Goal: Task Accomplishment & Management: Use online tool/utility

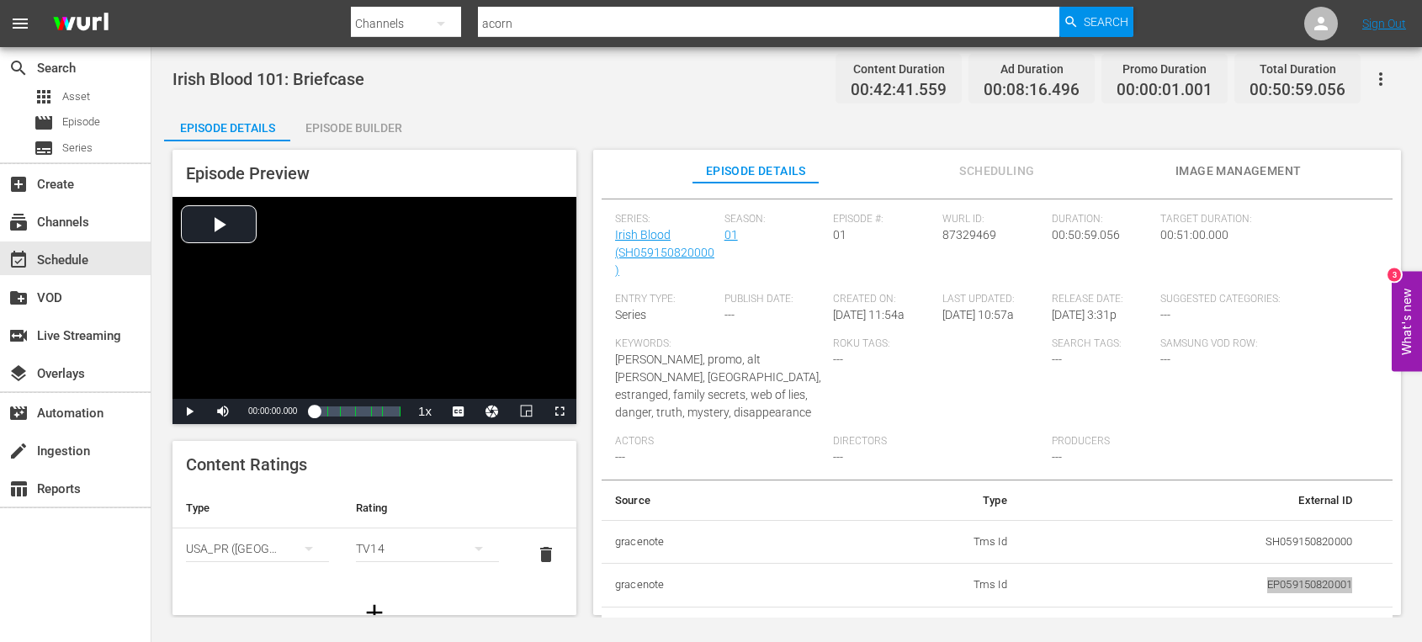
scroll to position [285, 0]
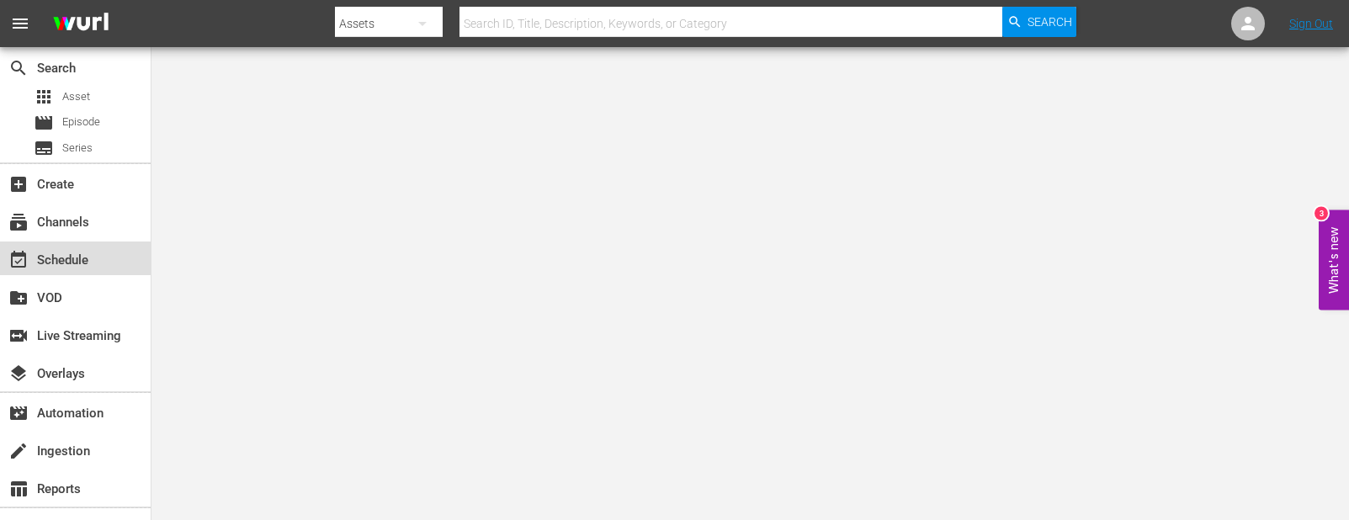
click at [82, 246] on div "event_available Schedule" at bounding box center [75, 259] width 151 height 34
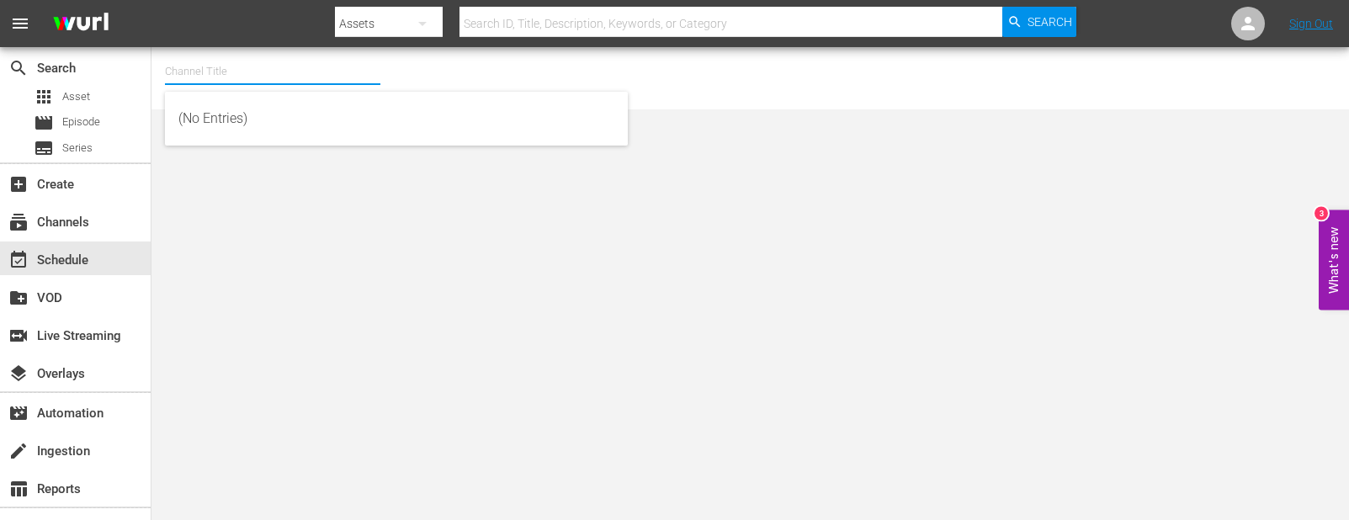
click at [268, 77] on input "text" at bounding box center [272, 71] width 215 height 40
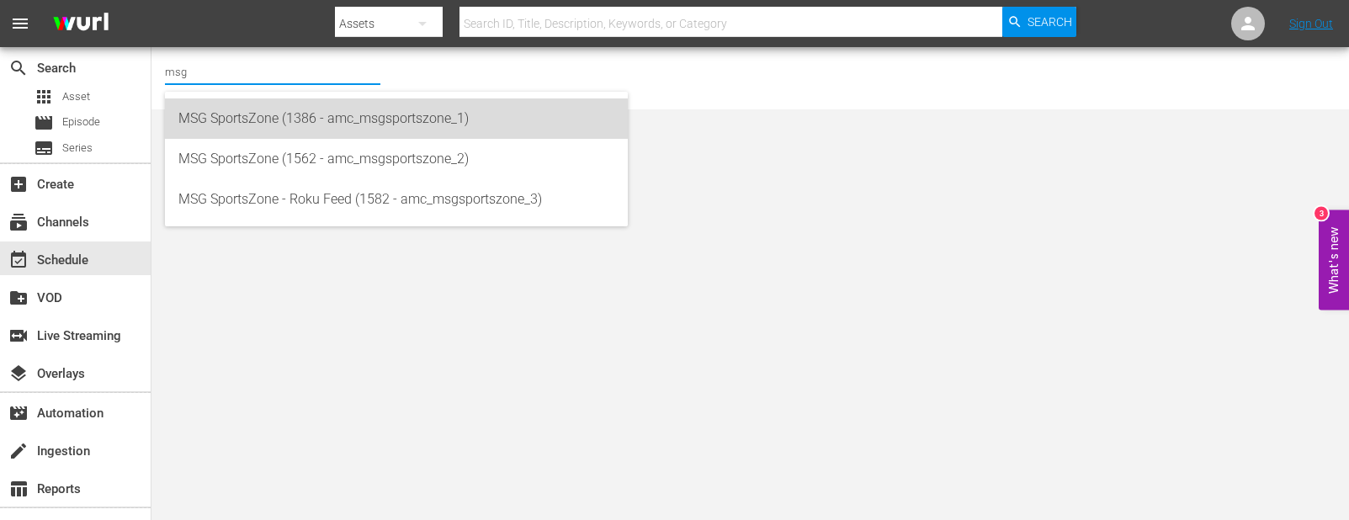
click at [219, 117] on div "MSG SportsZone (1386 - amc_msgsportszone_1)" at bounding box center [396, 118] width 436 height 40
type input "MSG SportsZone (1386 - amc_msgsportszone_1)"
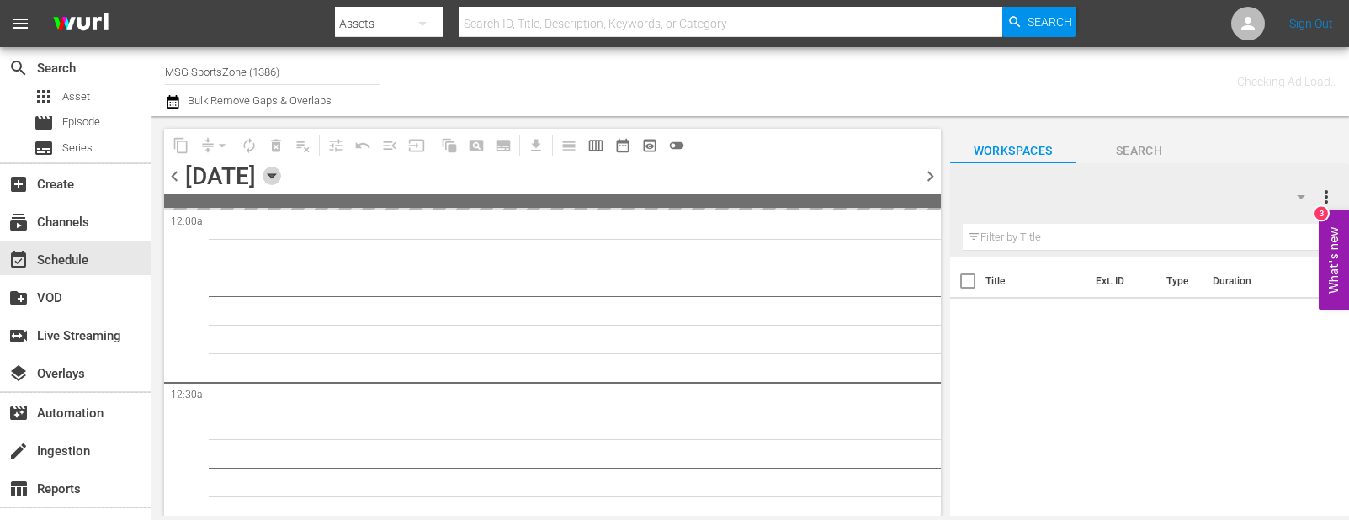
click at [281, 176] on icon "button" at bounding box center [272, 176] width 19 height 19
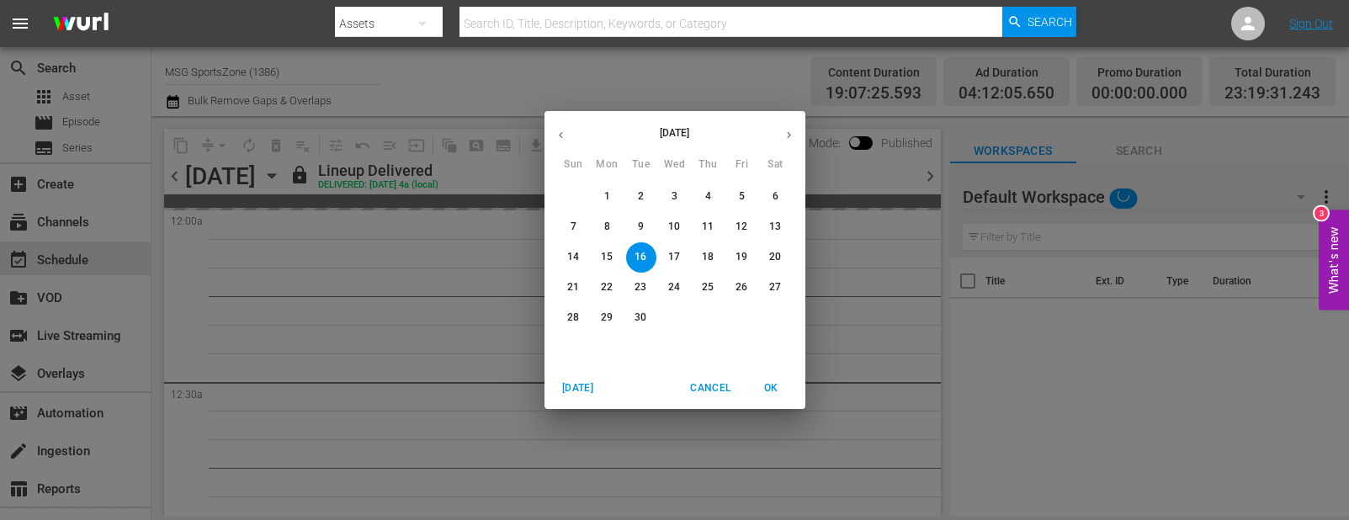
click at [573, 287] on p "21" at bounding box center [573, 287] width 12 height 14
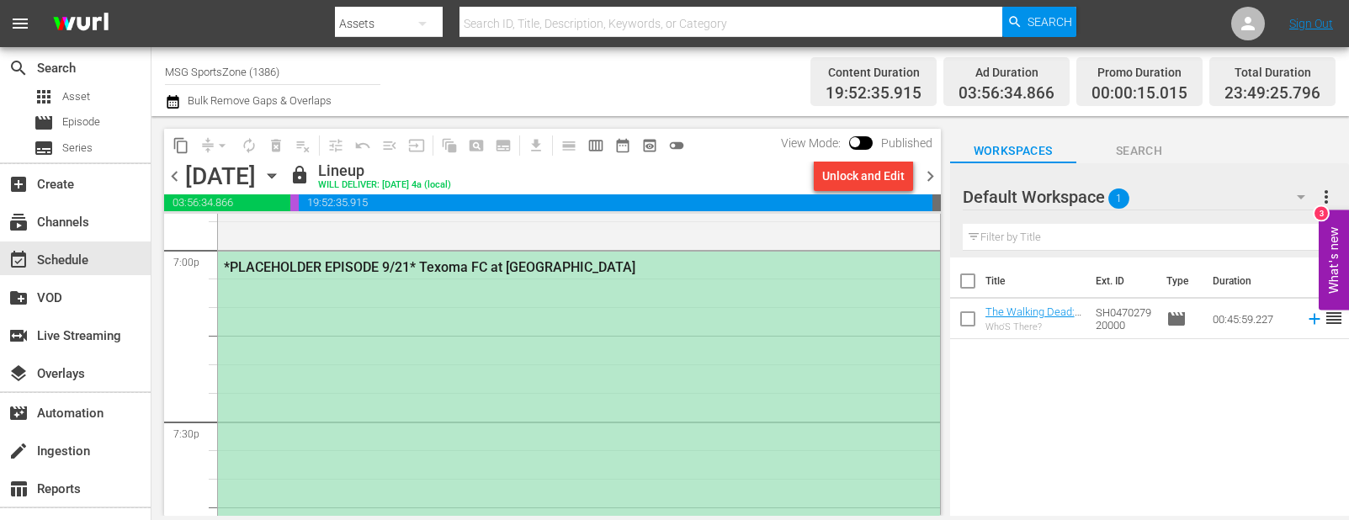
scroll to position [6480, 0]
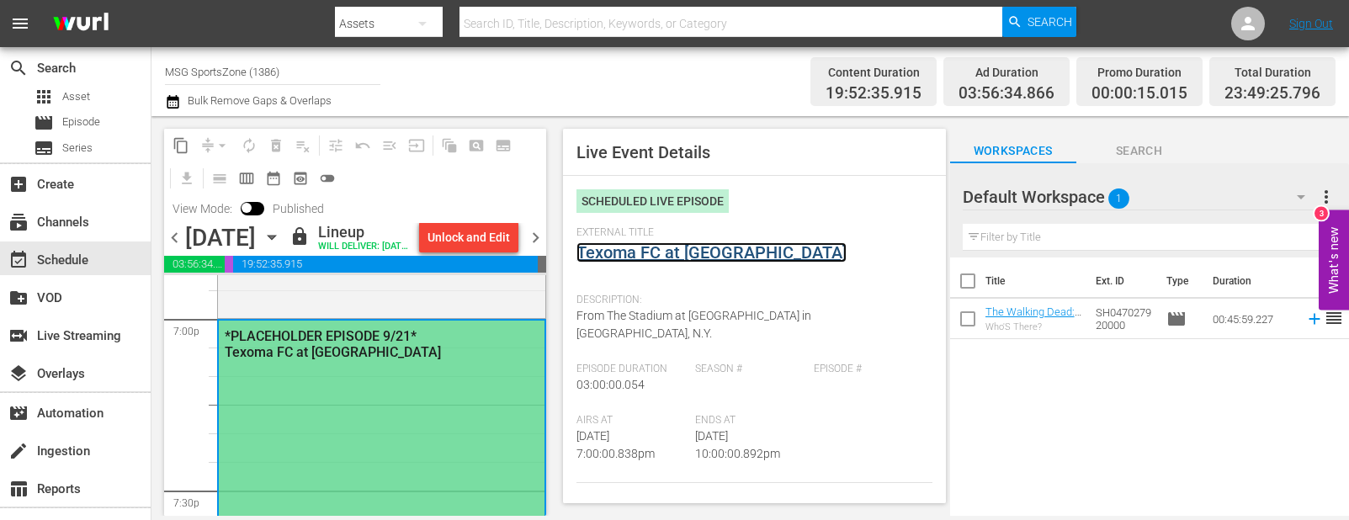
click at [752, 255] on link "Texoma FC at [GEOGRAPHIC_DATA]" at bounding box center [712, 252] width 270 height 20
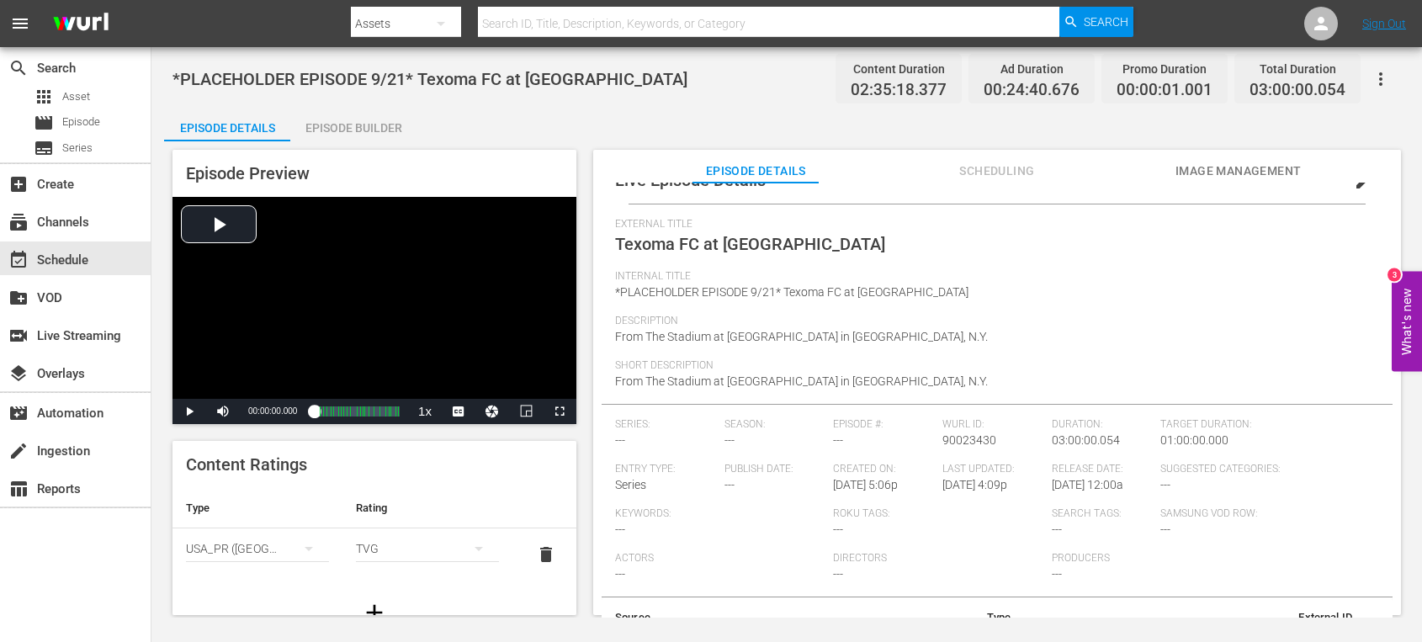
scroll to position [93, 0]
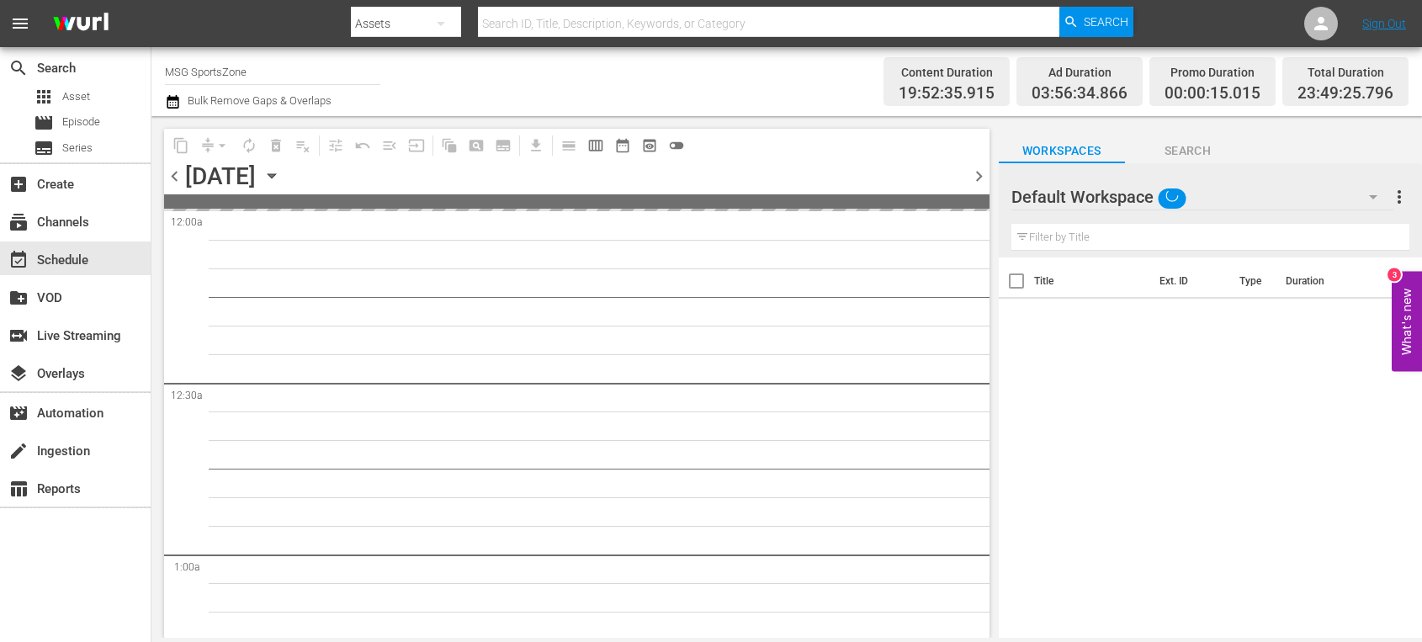
click at [281, 175] on icon "button" at bounding box center [272, 176] width 19 height 19
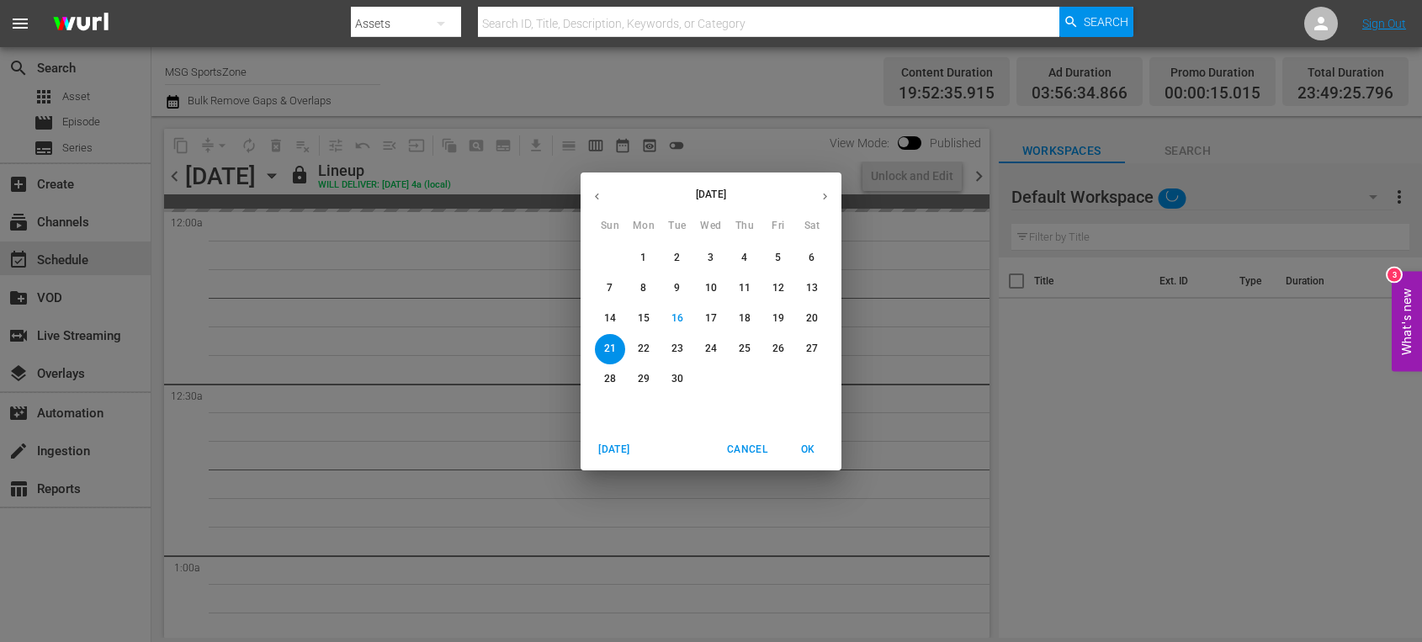
click at [598, 374] on span "28" at bounding box center [610, 379] width 30 height 14
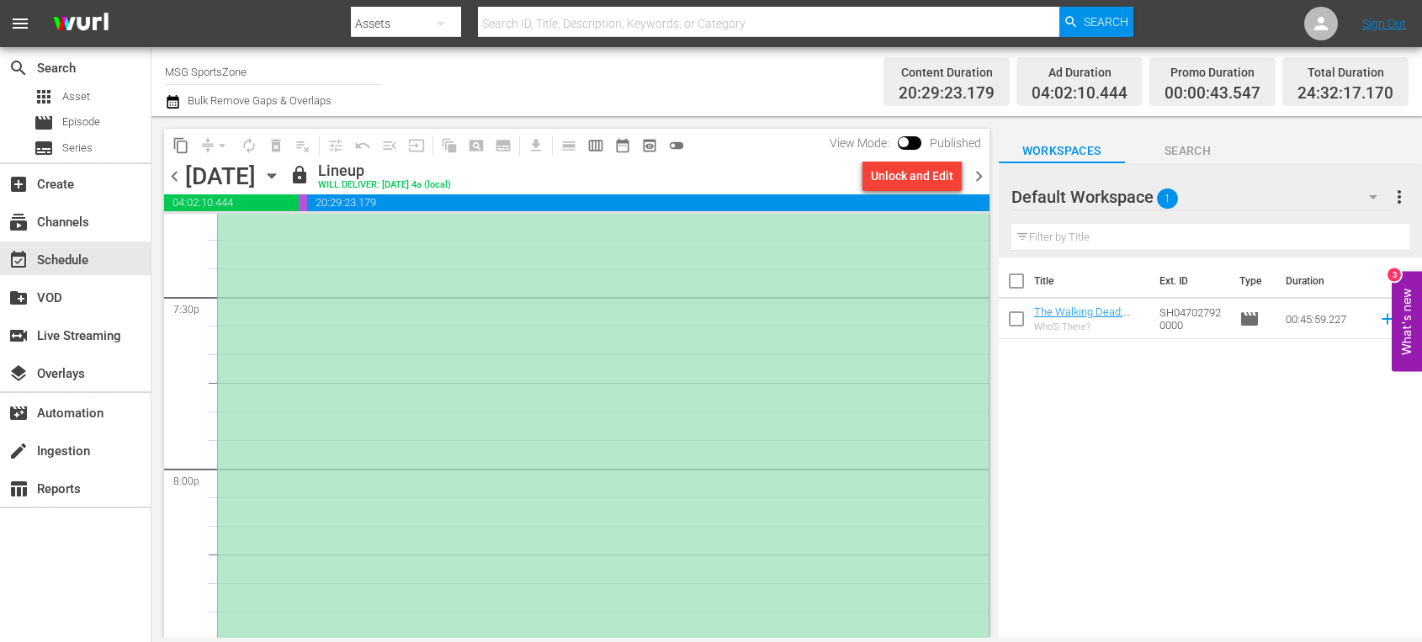
scroll to position [6407, 0]
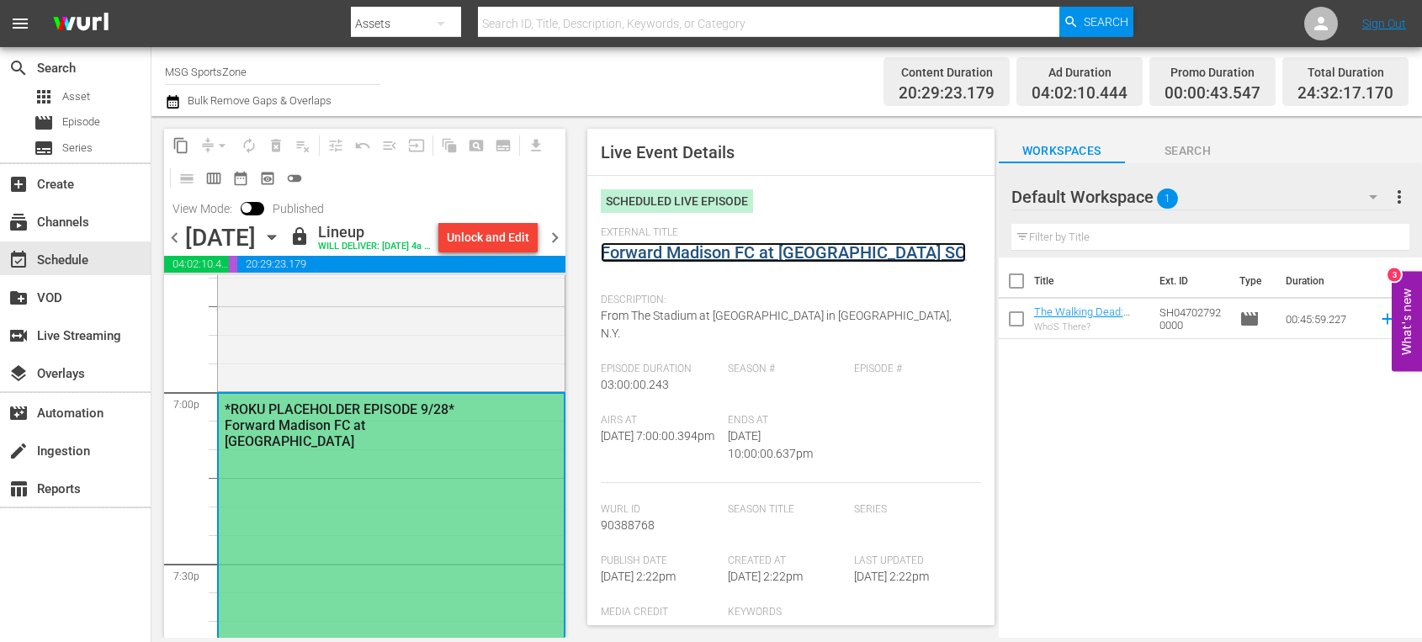
click at [715, 250] on link "Forward Madison FC at [GEOGRAPHIC_DATA] SC" at bounding box center [783, 252] width 365 height 20
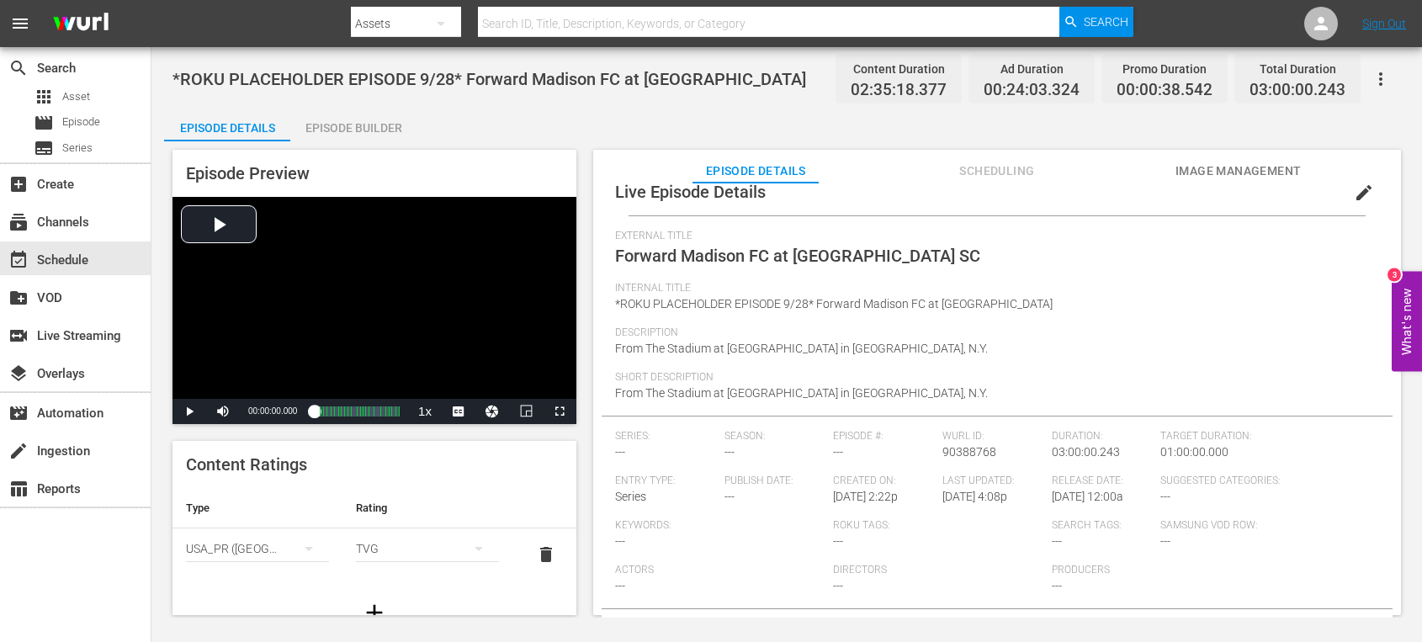
scroll to position [93, 0]
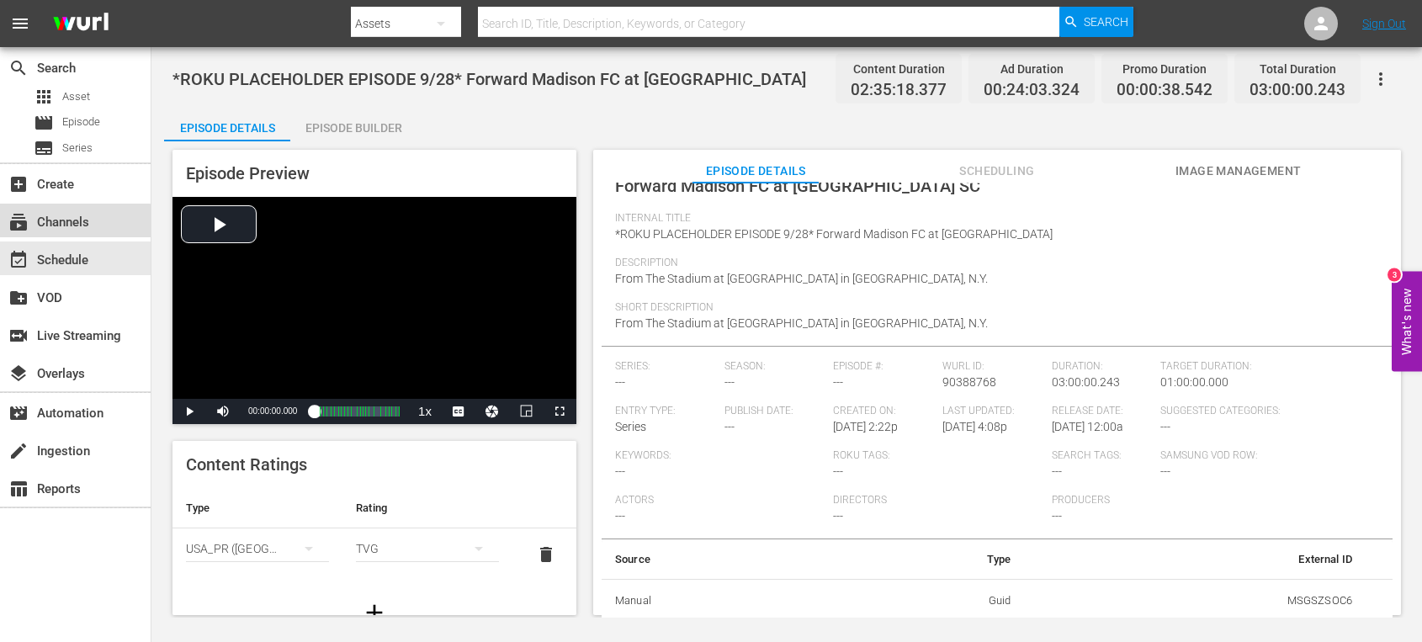
click at [51, 224] on div "subscriptions Channels" at bounding box center [47, 219] width 94 height 15
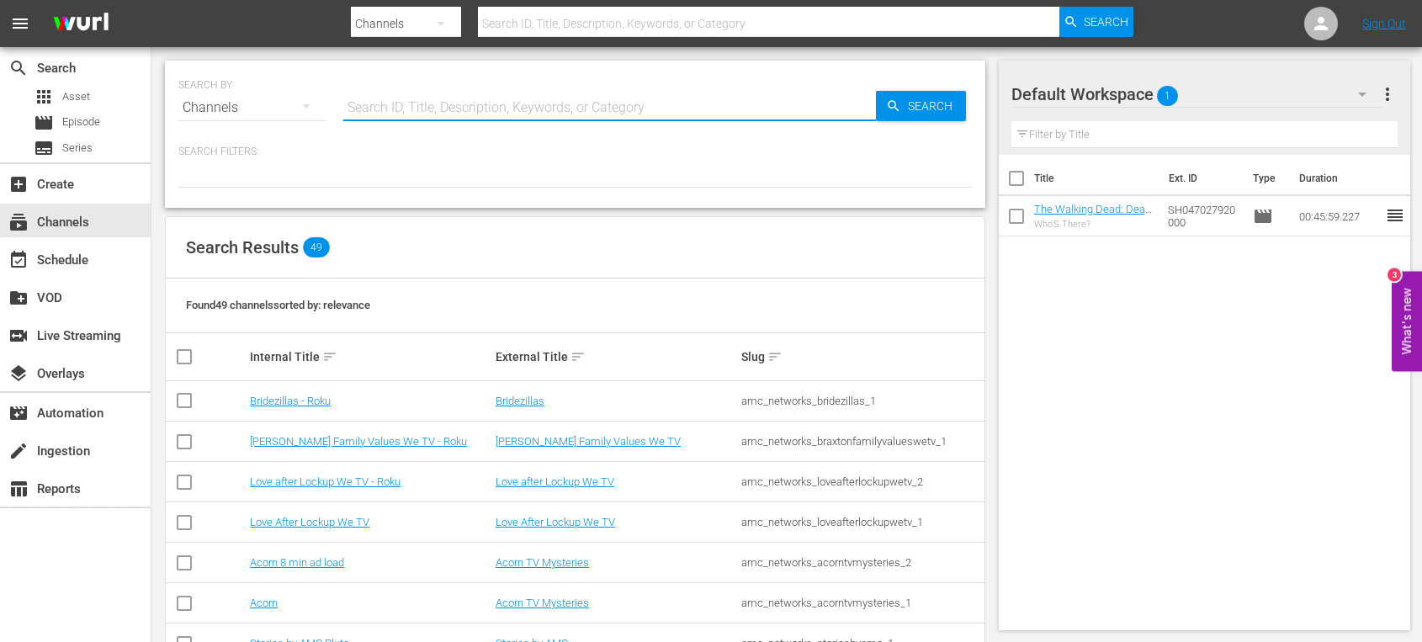
click at [432, 105] on input "text" at bounding box center [609, 108] width 533 height 40
type input "msg"
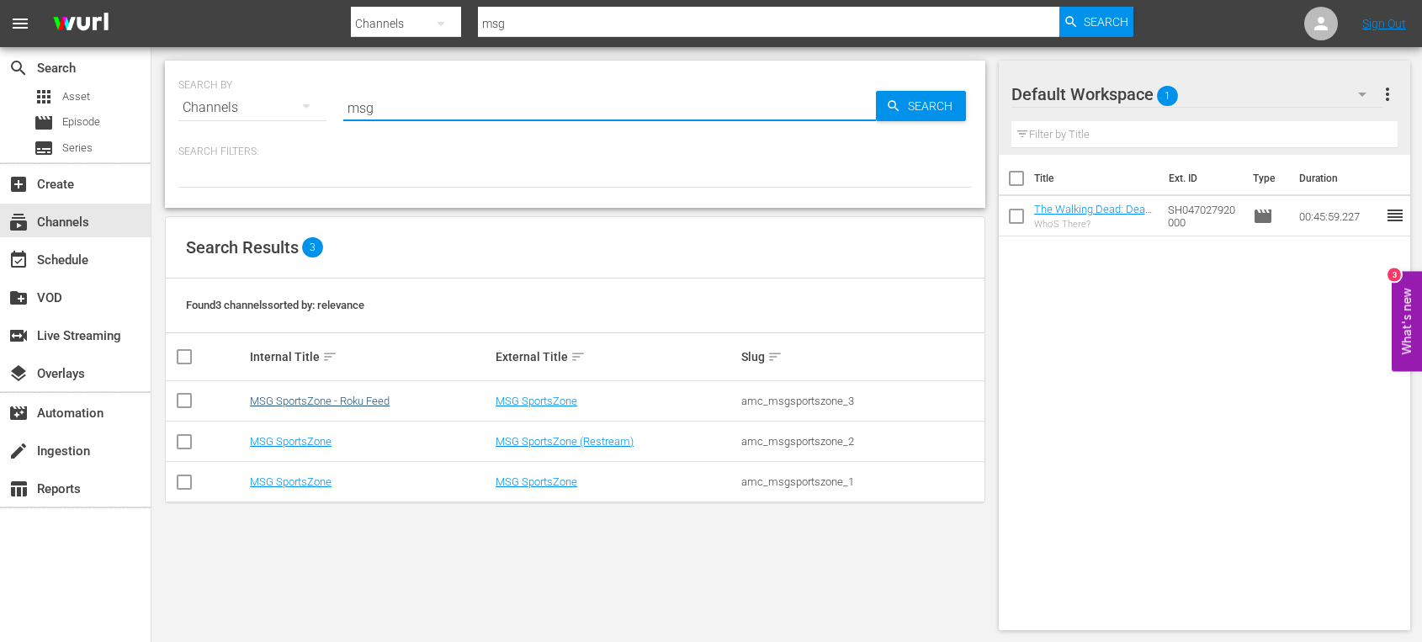
type input "msg"
click at [341, 401] on link "MSG SportsZone - Roku Feed" at bounding box center [320, 401] width 140 height 13
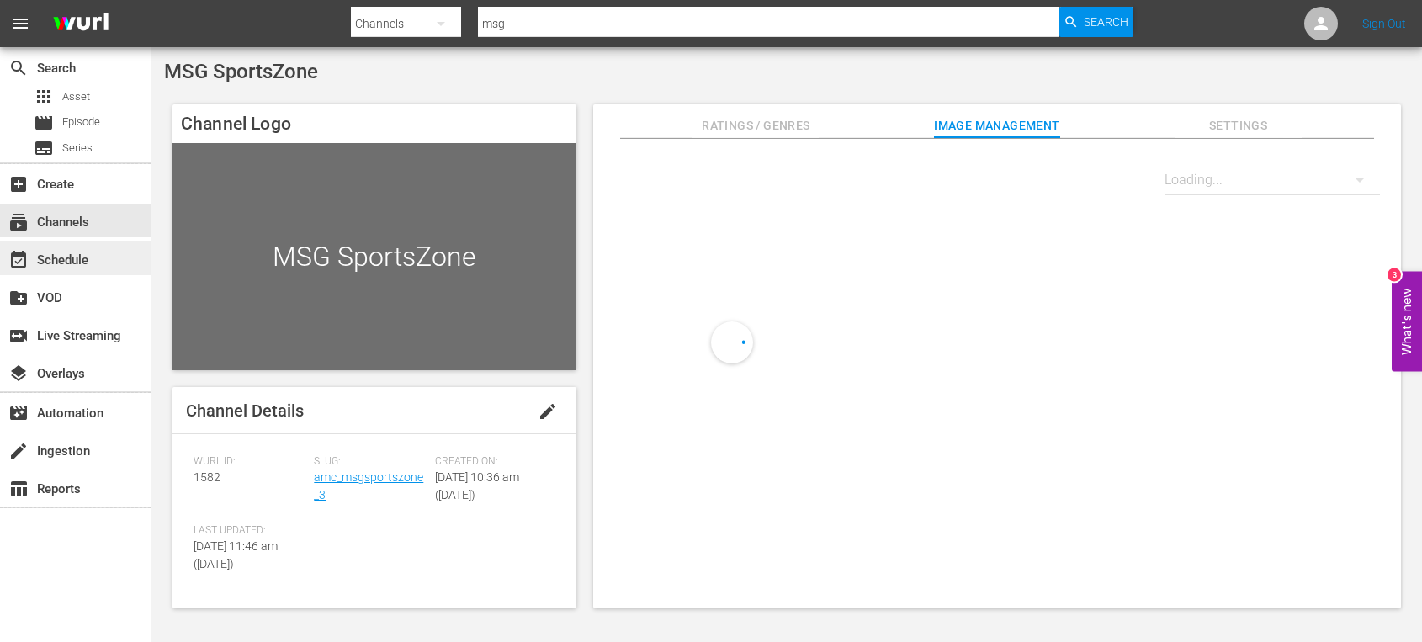
click at [77, 252] on div "event_available Schedule" at bounding box center [47, 257] width 94 height 15
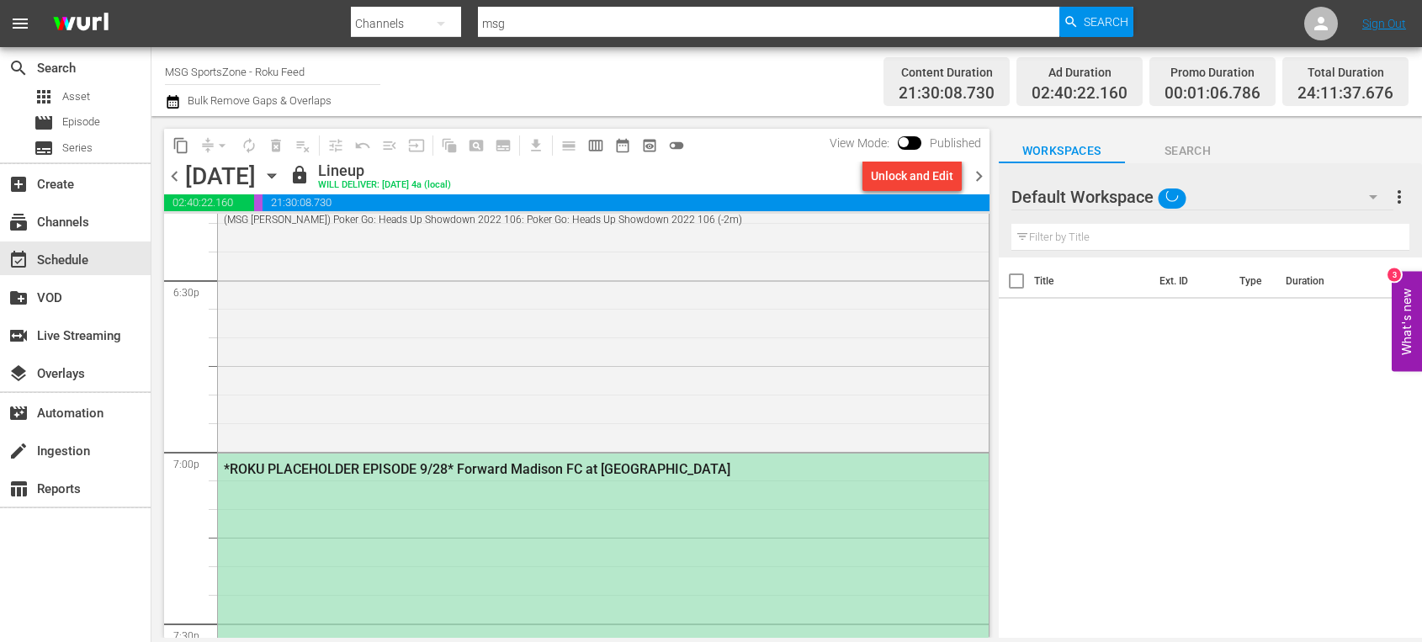
scroll to position [6406, 0]
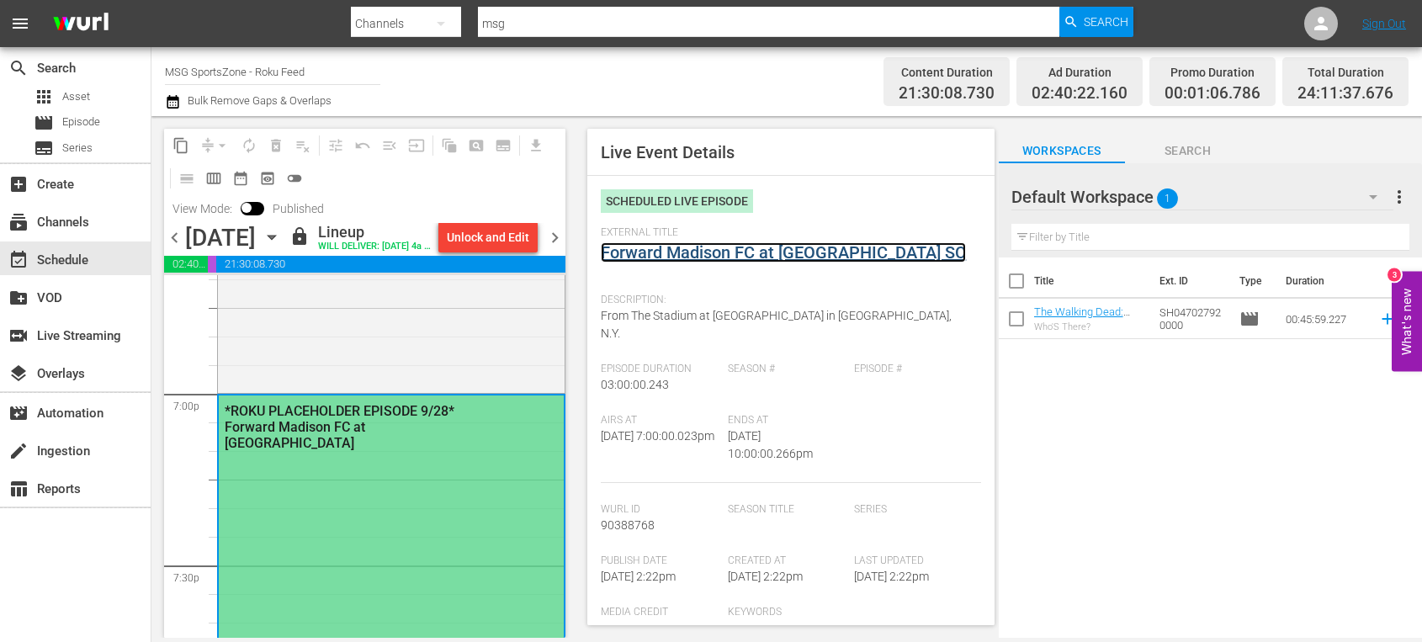
click at [816, 256] on link "Forward Madison FC at [GEOGRAPHIC_DATA] SC" at bounding box center [783, 252] width 365 height 20
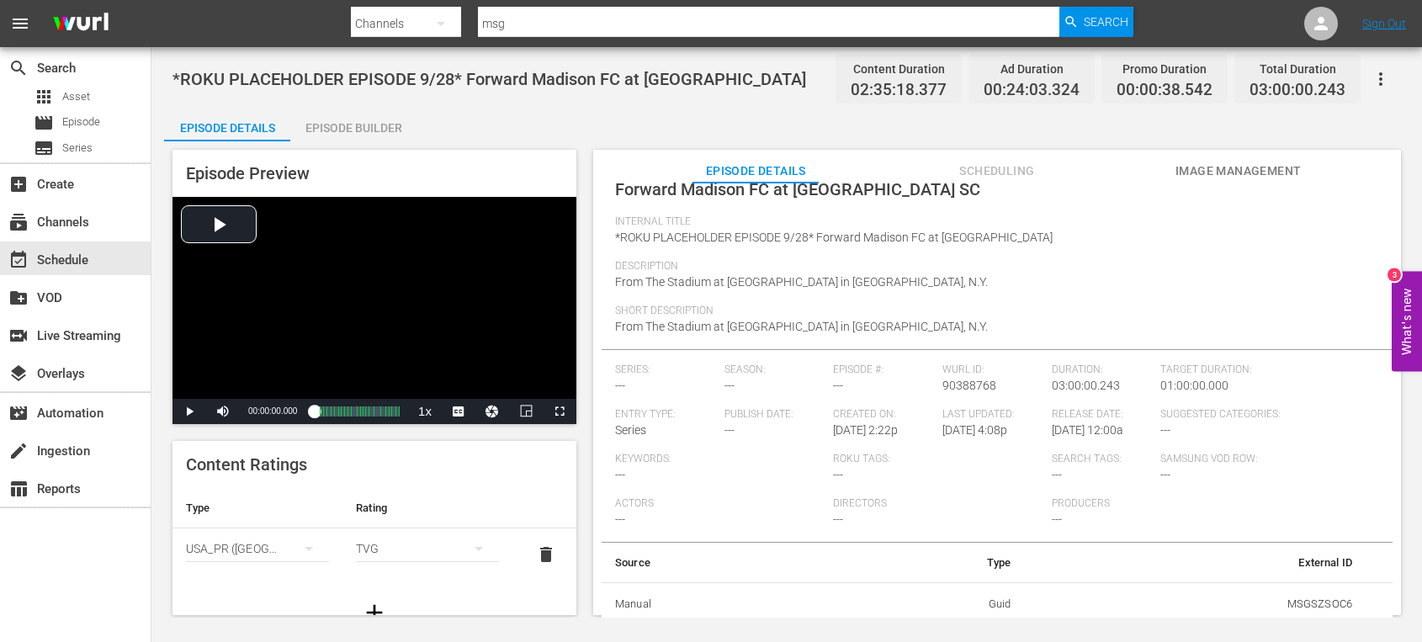
scroll to position [93, 0]
click at [60, 265] on div "event_available Schedule" at bounding box center [47, 257] width 94 height 15
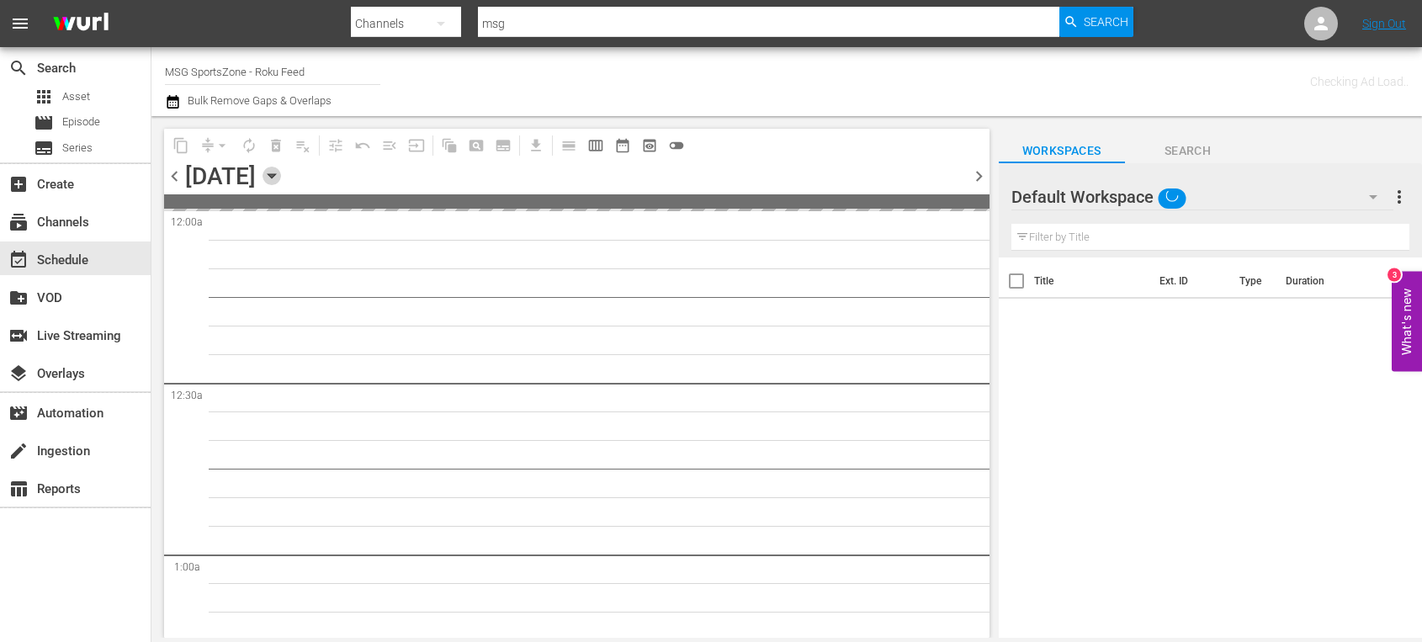
click at [275, 177] on icon "button" at bounding box center [272, 176] width 8 height 4
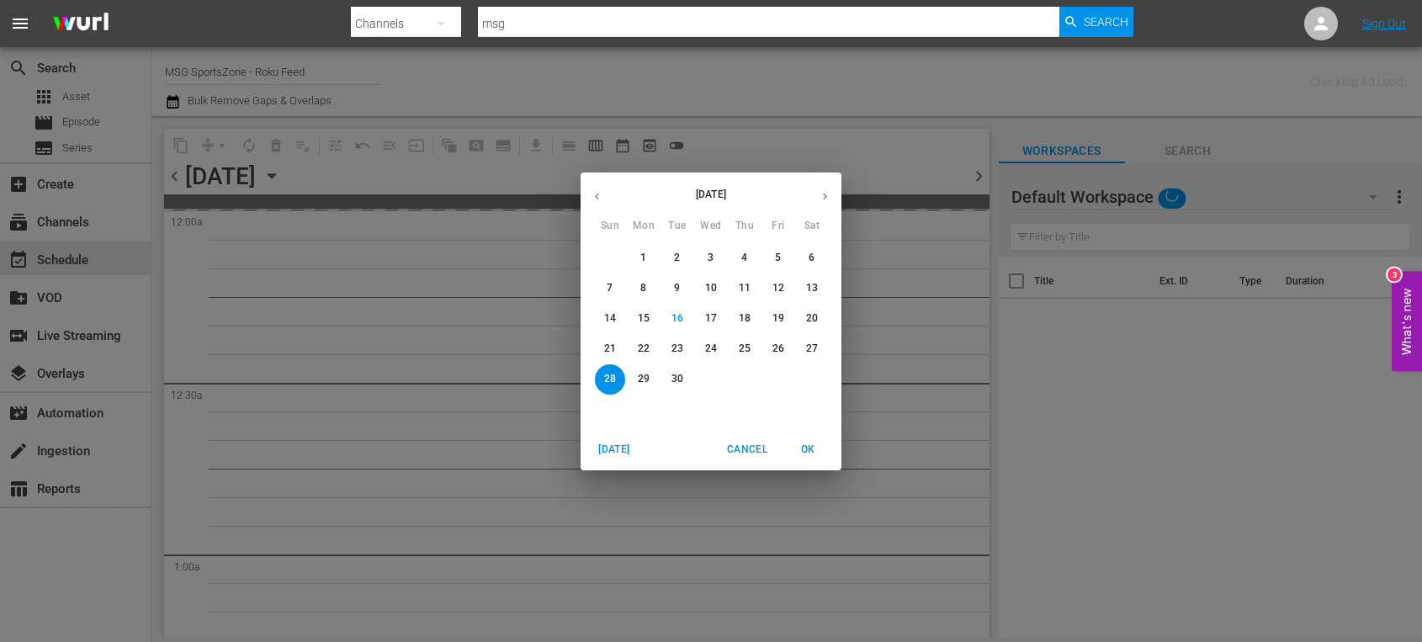
click at [600, 345] on span "21" at bounding box center [610, 349] width 30 height 14
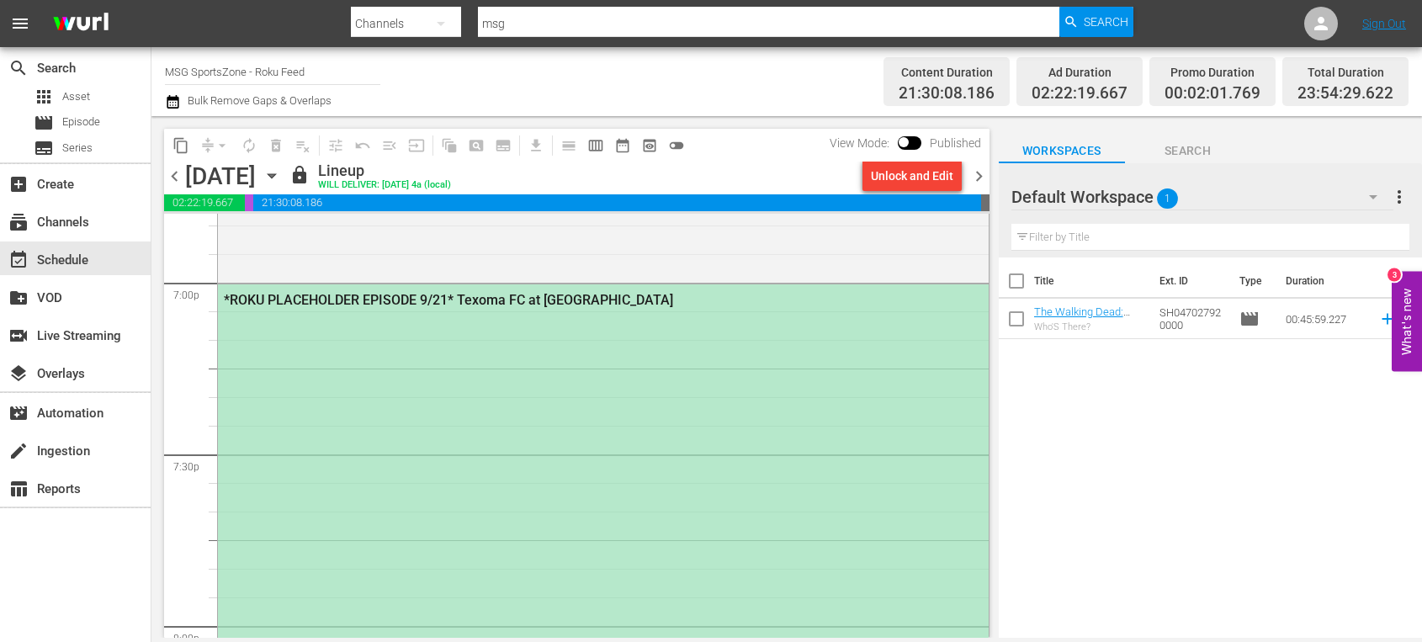
scroll to position [6445, 0]
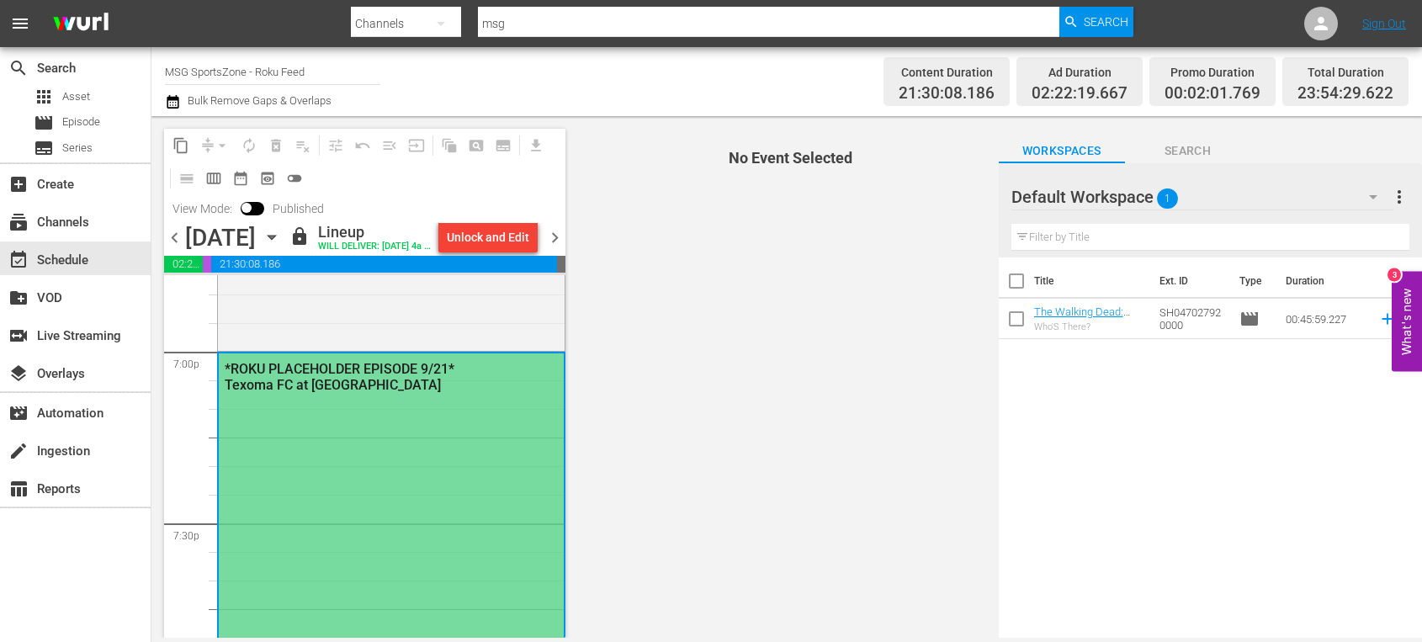
click at [382, 399] on div "*ROKU PLACEHOLDER EPISODE 9/21* Texoma FC at [GEOGRAPHIC_DATA]" at bounding box center [391, 375] width 345 height 45
click at [308, 393] on div "*ROKU PLACEHOLDER EPISODE 9/21* Texoma FC at [GEOGRAPHIC_DATA]" at bounding box center [351, 377] width 253 height 32
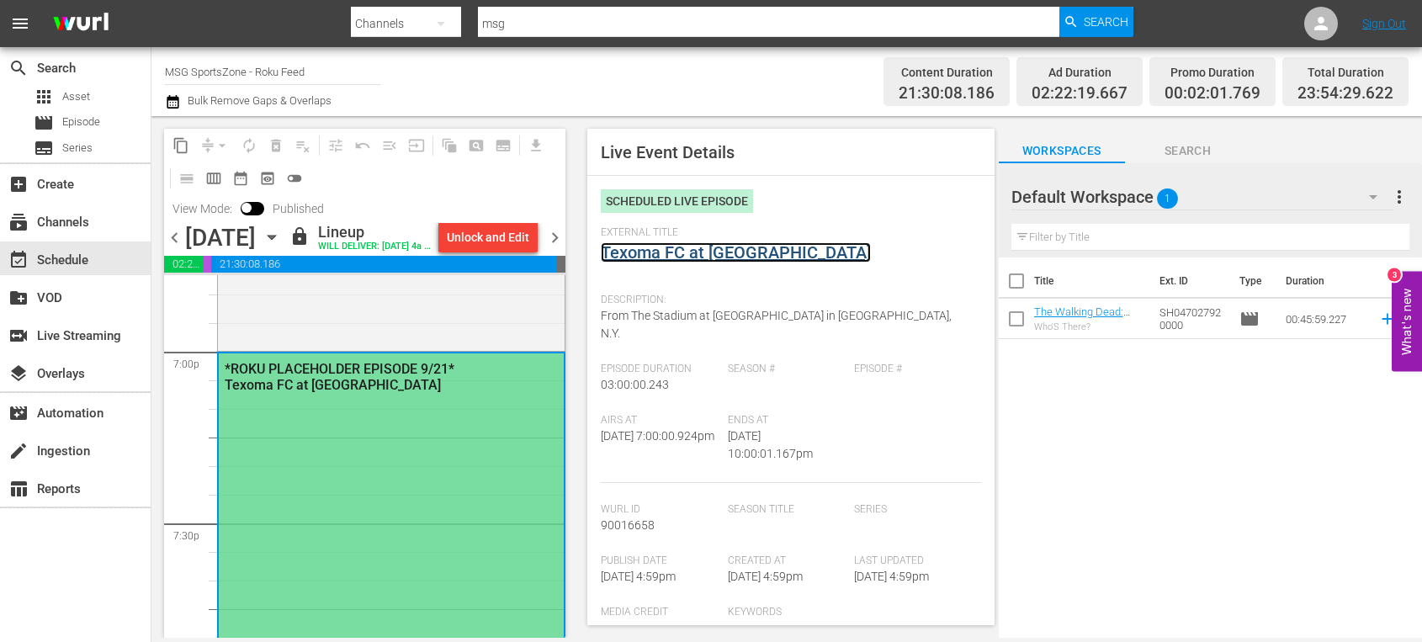
click at [705, 256] on link "Texoma FC at [GEOGRAPHIC_DATA]" at bounding box center [736, 252] width 270 height 20
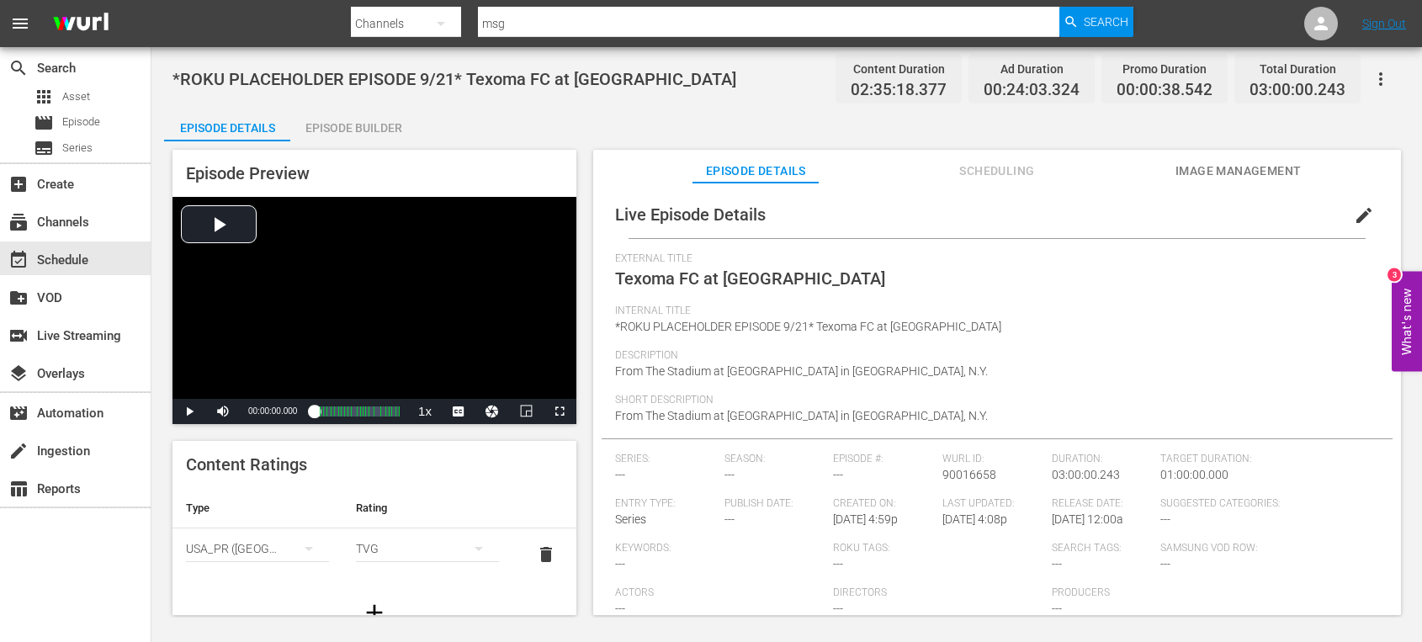
scroll to position [93, 0]
